Goal: Task Accomplishment & Management: Complete application form

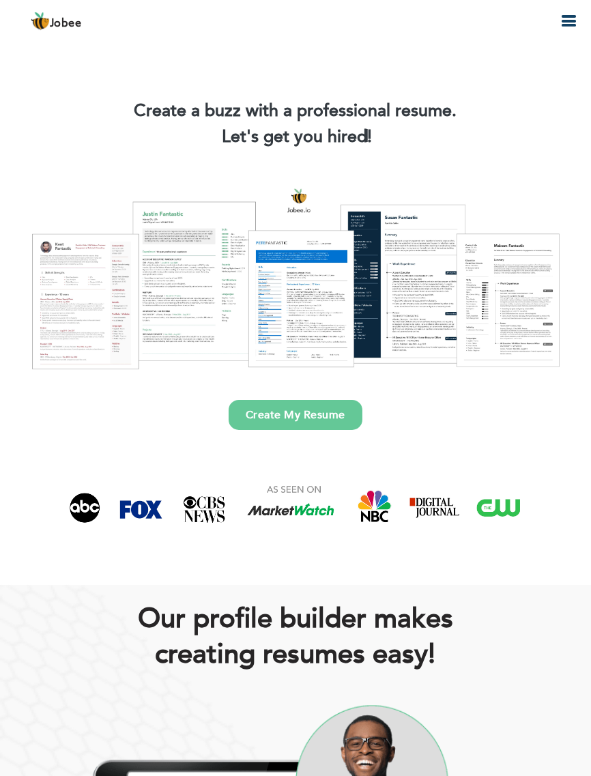
click at [572, 21] on icon "button" at bounding box center [569, 21] width 16 height 16
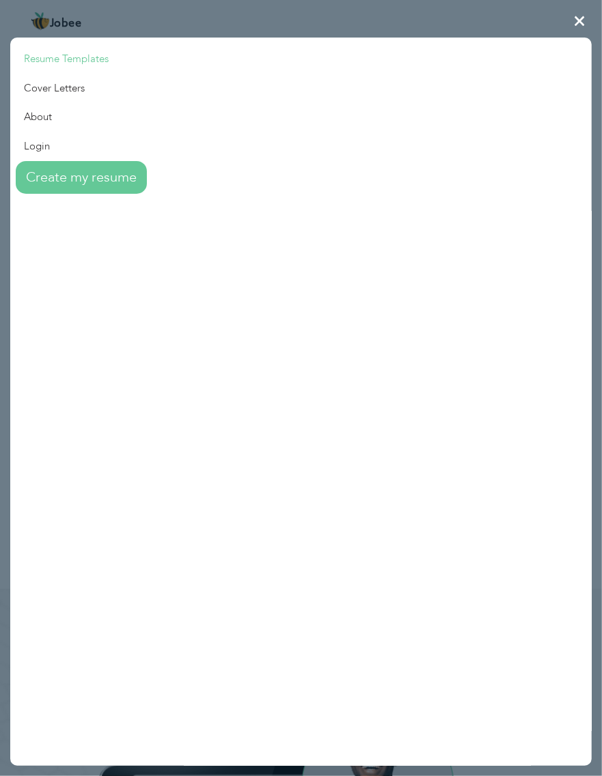
click at [74, 53] on link "Resume Templates" at bounding box center [78, 58] width 137 height 29
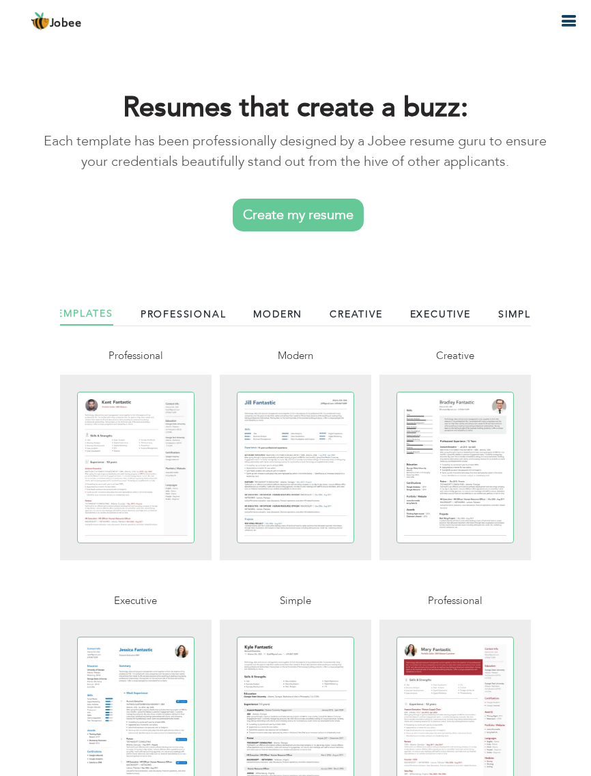
click at [284, 227] on link "Create my resume" at bounding box center [298, 215] width 131 height 33
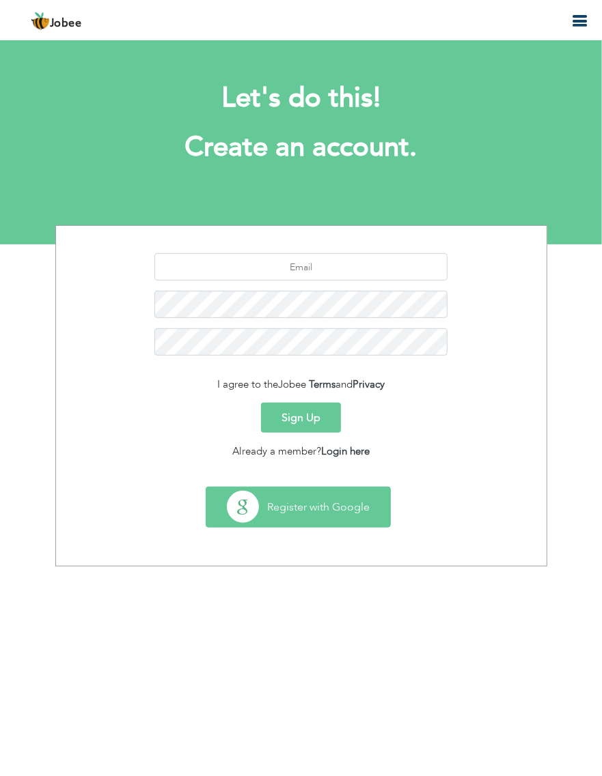
click at [307, 496] on button "Register with Google" at bounding box center [298, 508] width 184 height 40
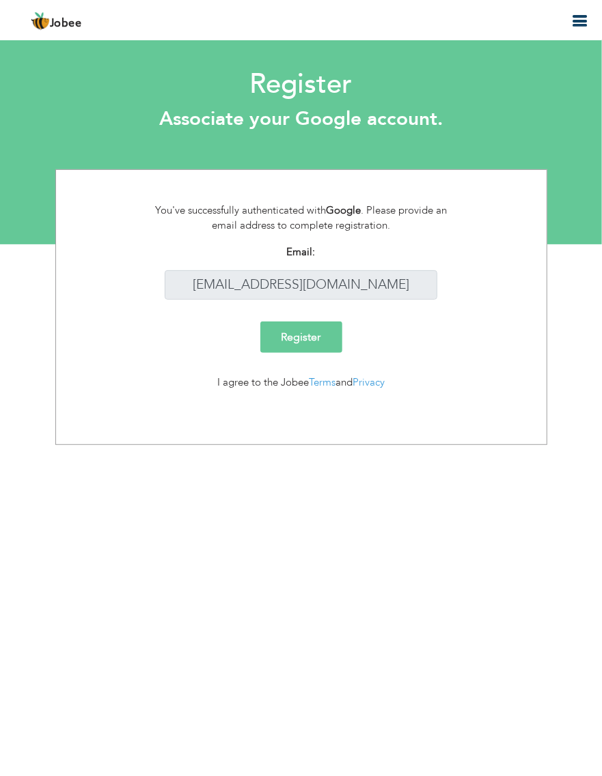
click at [288, 335] on input "Register" at bounding box center [301, 337] width 82 height 31
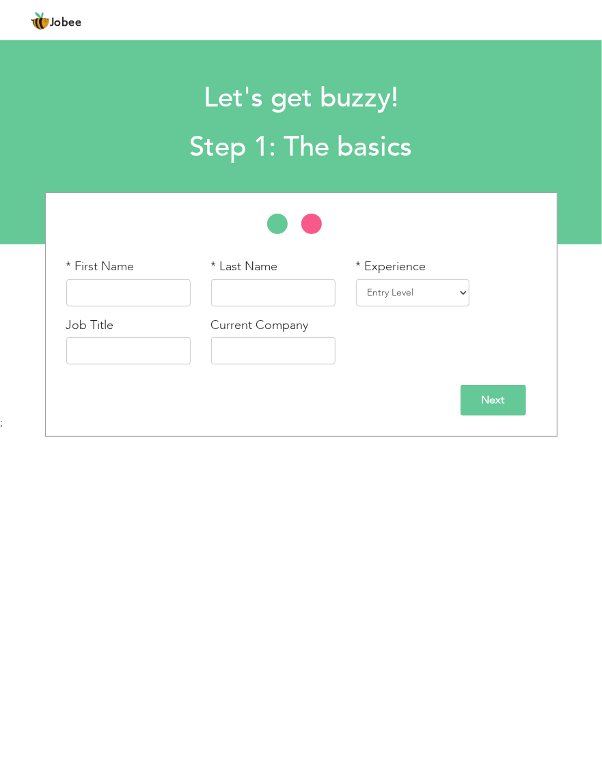
click at [492, 392] on input "Next" at bounding box center [493, 400] width 66 height 31
click at [118, 295] on input "text" at bounding box center [128, 292] width 124 height 27
click at [242, 290] on input "text" at bounding box center [273, 292] width 124 height 27
click at [494, 391] on input "Next" at bounding box center [493, 400] width 66 height 31
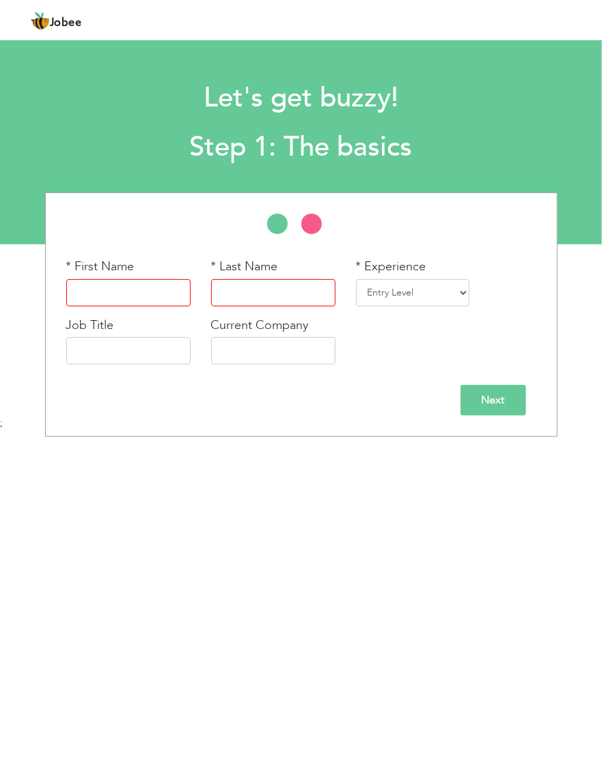
click at [101, 281] on input "text" at bounding box center [128, 292] width 124 height 27
type input "a"
click at [259, 295] on input "text" at bounding box center [273, 292] width 124 height 27
type input "z"
click at [496, 400] on input "Next" at bounding box center [493, 400] width 66 height 31
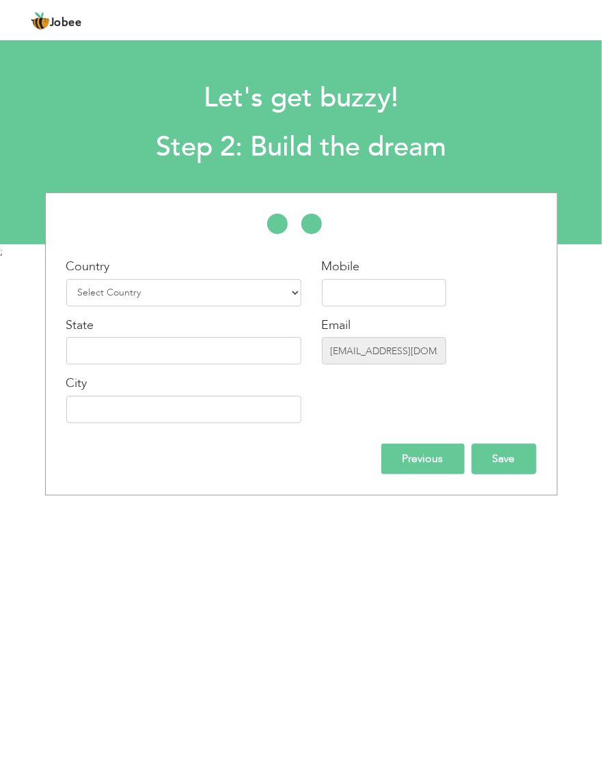
click at [494, 462] on input "Save" at bounding box center [503, 459] width 65 height 31
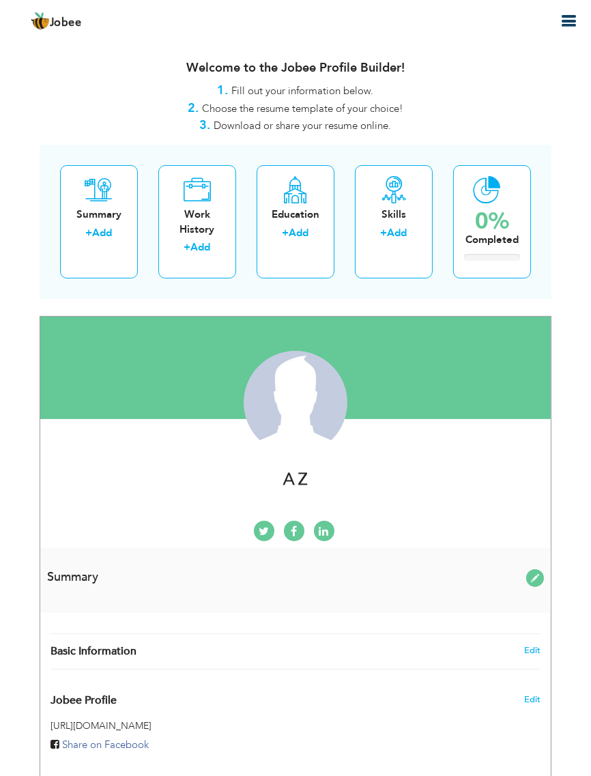
click at [567, 22] on icon "button" at bounding box center [569, 21] width 16 height 16
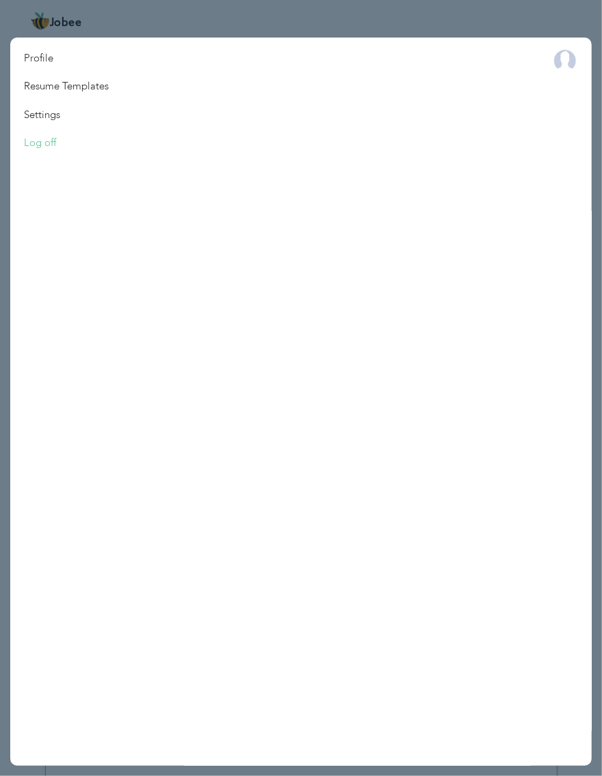
click at [55, 143] on link "Log off" at bounding box center [42, 143] width 64 height 28
